Goal: Task Accomplishment & Management: Complete application form

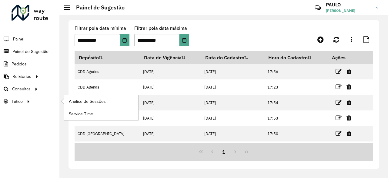
click at [38, 107] on li "Tático Análise de Sessões Service Time" at bounding box center [29, 101] width 59 height 12
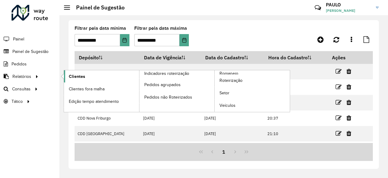
click at [74, 73] on span "Clientes" at bounding box center [77, 76] width 16 height 6
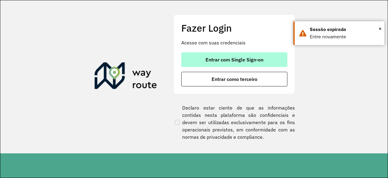
click at [244, 57] on span "Entrar com Single Sign-on" at bounding box center [235, 59] width 58 height 5
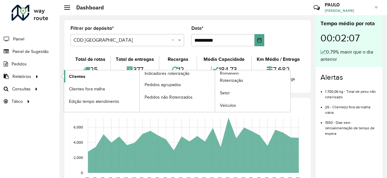
click at [72, 78] on span "Clientes" at bounding box center [77, 76] width 16 height 6
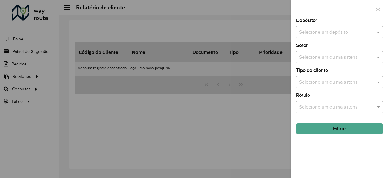
click at [318, 31] on input "text" at bounding box center [333, 32] width 69 height 7
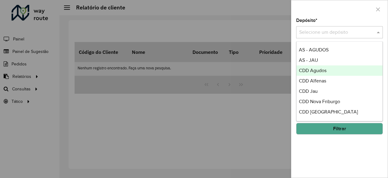
click at [316, 70] on span "CDD Agudos" at bounding box center [313, 70] width 28 height 5
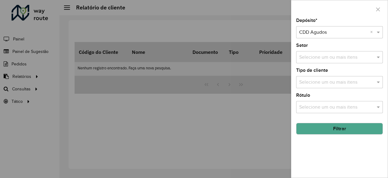
click at [318, 79] on input "text" at bounding box center [337, 82] width 78 height 7
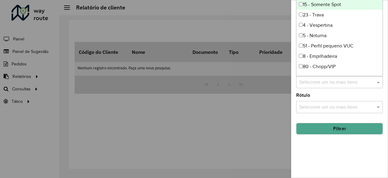
click at [338, 6] on div "15 - Somente Spot" at bounding box center [340, 4] width 86 height 10
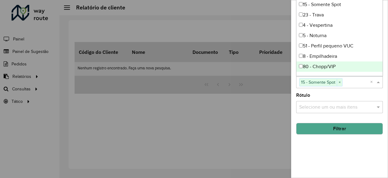
click at [340, 127] on button "Filtrar" at bounding box center [339, 129] width 87 height 12
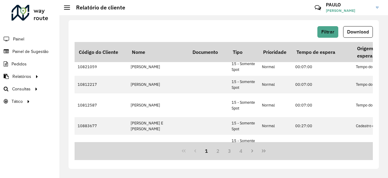
scroll to position [271, 0]
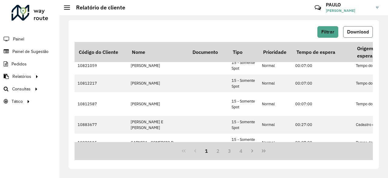
click at [364, 35] on button "Download" at bounding box center [358, 32] width 30 height 12
click at [16, 49] on span "Painel de Sugestão" at bounding box center [31, 51] width 38 height 6
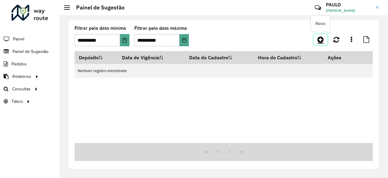
click at [323, 39] on icon at bounding box center [321, 39] width 6 height 7
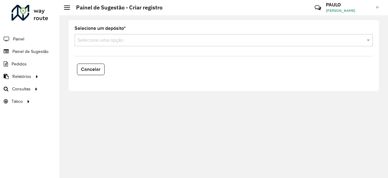
click at [108, 43] on input "text" at bounding box center [218, 40] width 280 height 7
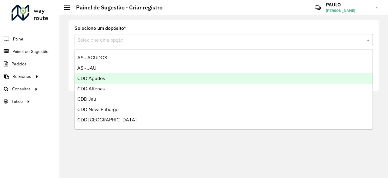
click at [96, 80] on span "CDD Agudos" at bounding box center [91, 78] width 28 height 5
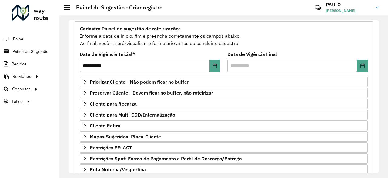
scroll to position [53, 0]
click at [358, 65] on button "Choose Date" at bounding box center [362, 65] width 11 height 12
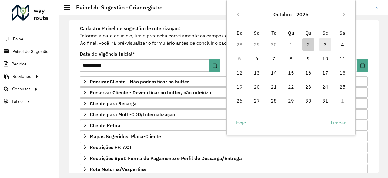
click at [323, 45] on span "3" at bounding box center [326, 44] width 12 height 12
type input "**********"
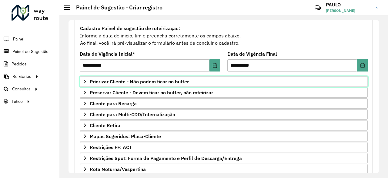
click at [143, 80] on span "Priorizar Cliente - Não podem ficar no buffer" at bounding box center [139, 81] width 99 height 5
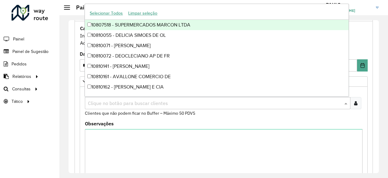
click at [123, 103] on input "text" at bounding box center [214, 103] width 257 height 7
paste input "*****"
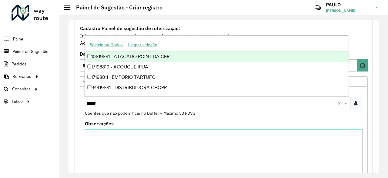
type input "*****"
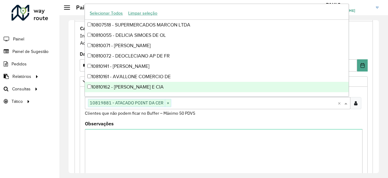
click at [218, 121] on div "Observações" at bounding box center [224, 150] width 278 height 59
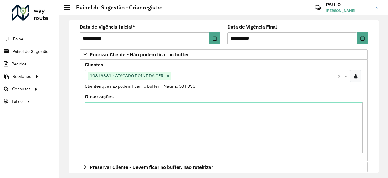
scroll to position [81, 0]
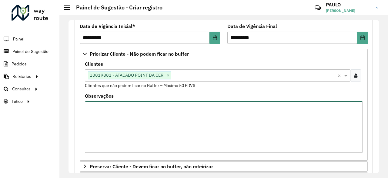
click at [174, 112] on textarea "Observações" at bounding box center [224, 126] width 278 height 51
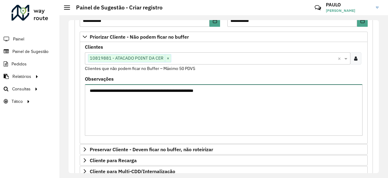
scroll to position [223, 0]
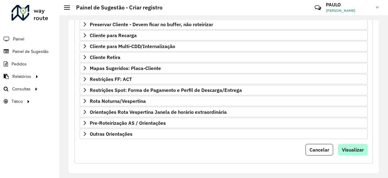
type textarea "**********"
click at [352, 146] on span "Visualizar" at bounding box center [353, 149] width 22 height 6
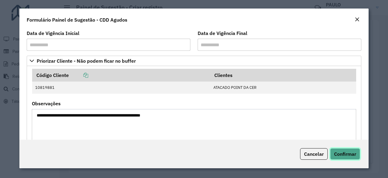
click at [341, 153] on span "Confirmar" at bounding box center [345, 154] width 22 height 6
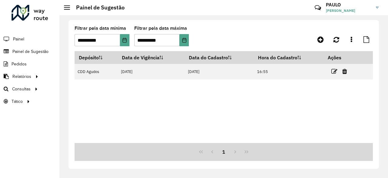
click at [215, 125] on div "Depósito Data de Vigência Data do Cadastro Hora do Cadastro Ações CDD Agudos 03…" at bounding box center [224, 97] width 299 height 92
